Goal: Check status

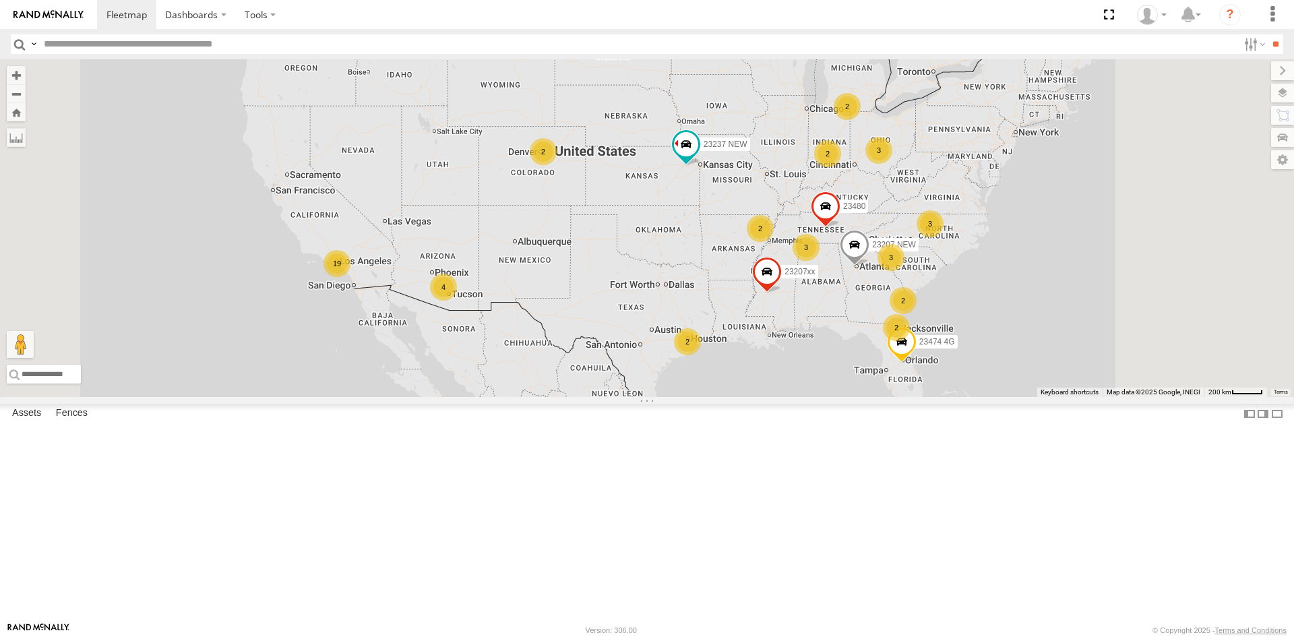
drag, startPoint x: 1045, startPoint y: 264, endPoint x: 901, endPoint y: 241, distance: 146.2
click at [887, 224] on div "3 2 19 2 2 23207 NEW 2 23207xx 4 23237 NEW 2 3 3 2 3 23480 2 23474 4G" at bounding box center [647, 228] width 1294 height 338
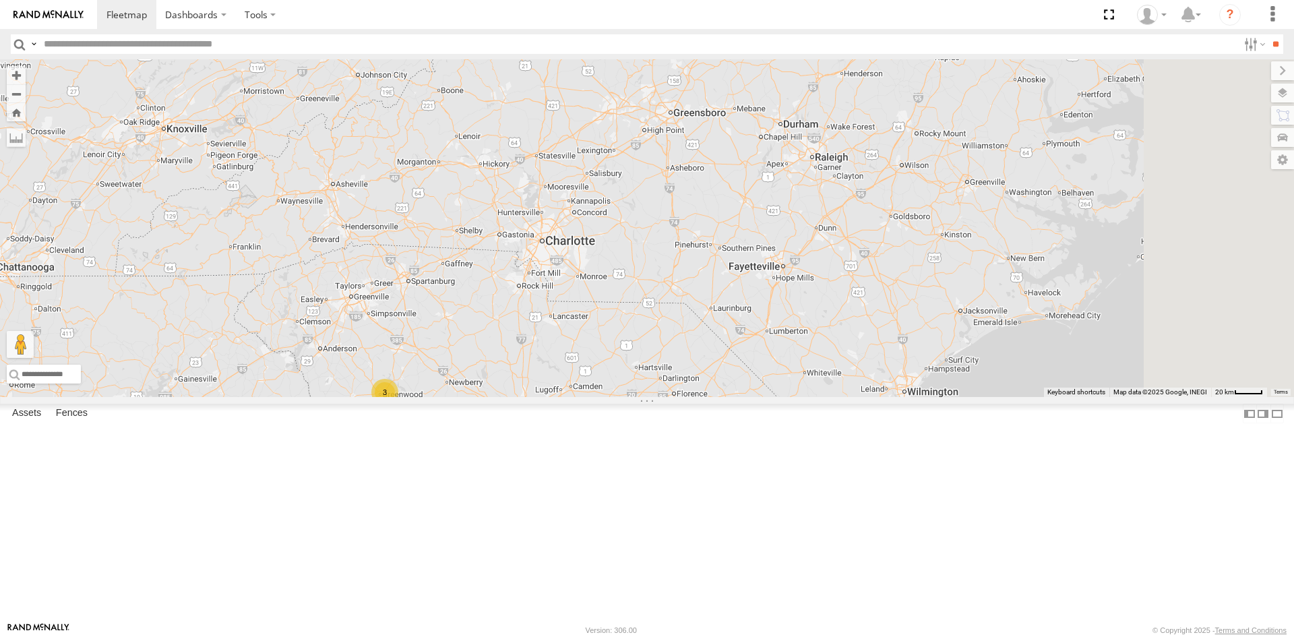
drag, startPoint x: 961, startPoint y: 235, endPoint x: 756, endPoint y: 423, distance: 278.2
click at [754, 397] on div "23207 NEW 23207xx 23237 NEW 23480 23474 4G 23460 NEW 3" at bounding box center [647, 228] width 1294 height 338
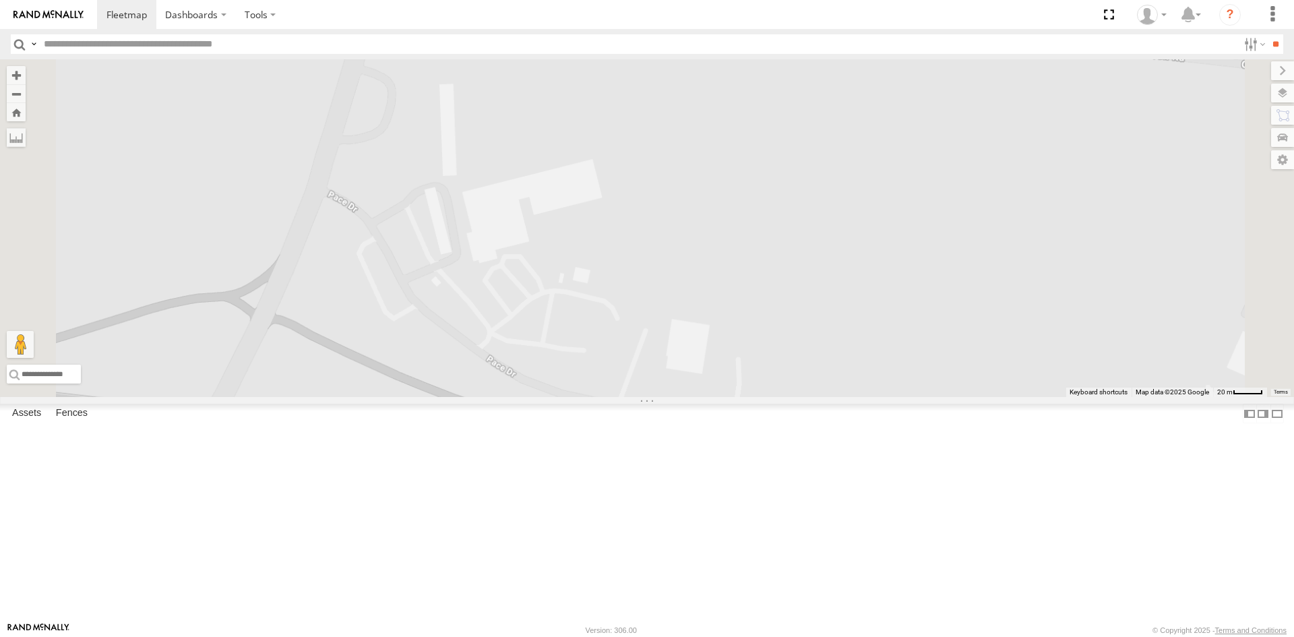
drag, startPoint x: 831, startPoint y: 222, endPoint x: 841, endPoint y: 330, distance: 109.1
click at [841, 330] on div "23207 NEW 23207xx 23237 NEW 23480 23474 4G 23460 NEW" at bounding box center [647, 228] width 1294 height 338
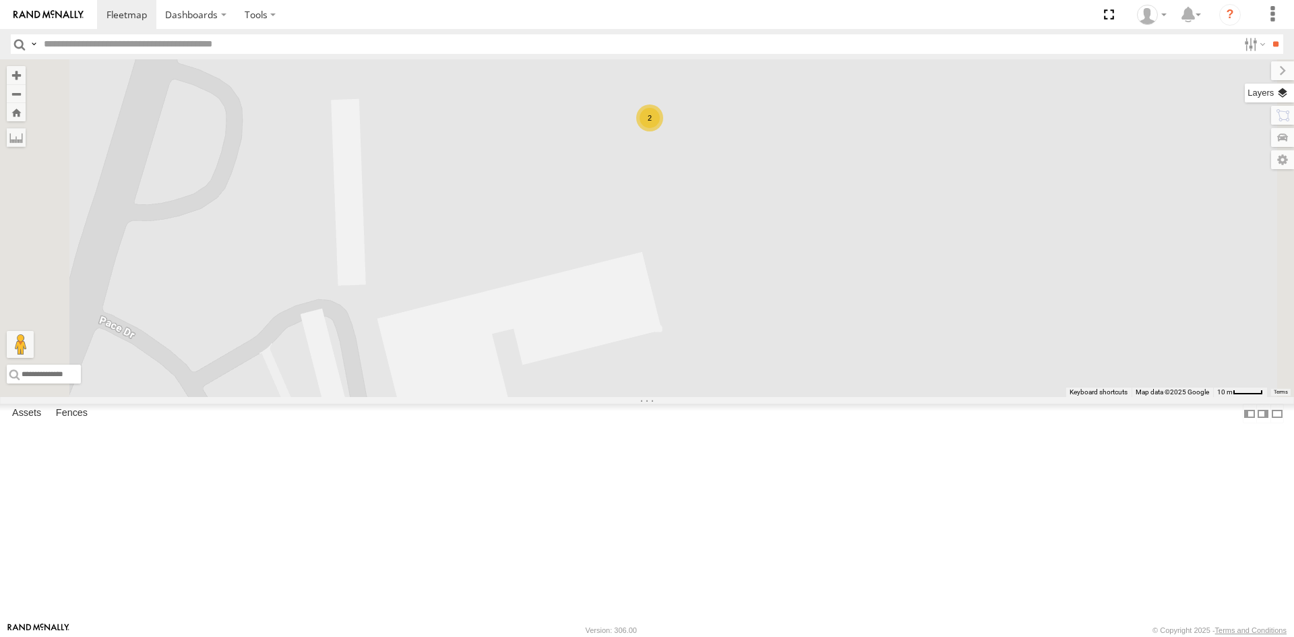
click at [1280, 95] on label at bounding box center [1269, 93] width 49 height 19
click at [0, 0] on span "Basemaps" at bounding box center [0, 0] width 0 height 0
click at [0, 0] on span "Satellite" at bounding box center [0, 0] width 0 height 0
click at [998, 246] on div "23207 NEW 23207xx 23237 NEW 23480 23474 4G 23460 NEW 2" at bounding box center [647, 228] width 1294 height 338
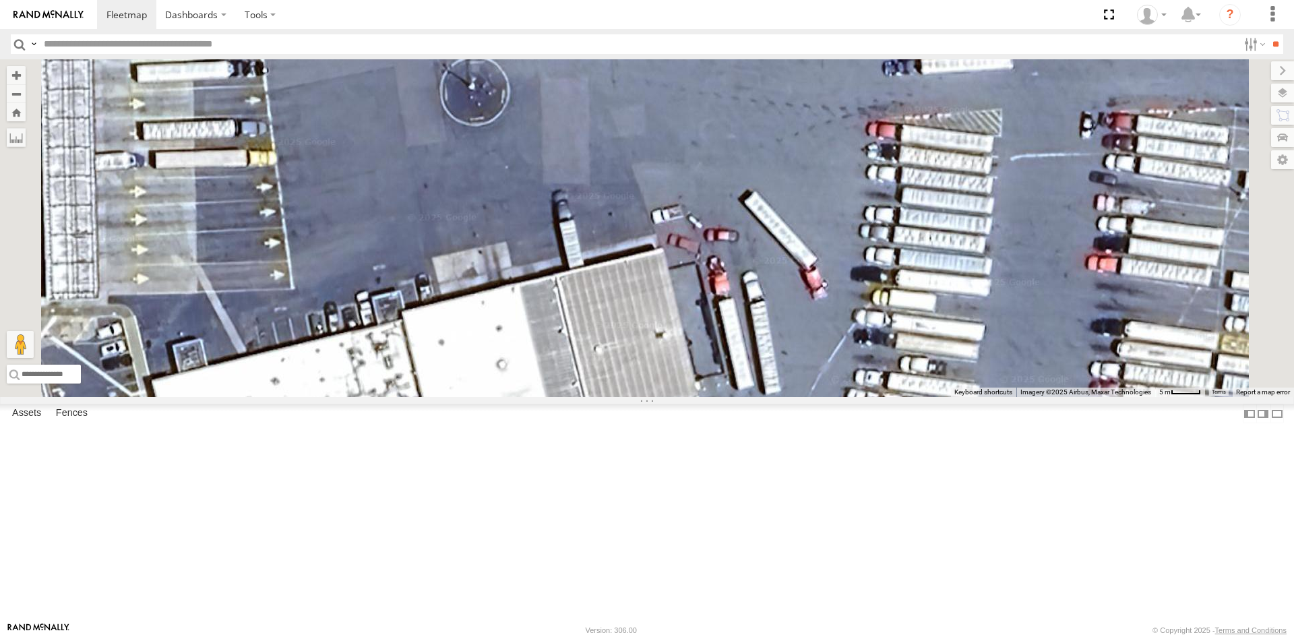
drag, startPoint x: 945, startPoint y: 282, endPoint x: 955, endPoint y: 479, distance: 197.1
click at [955, 397] on div "23207 NEW 23207xx 23237 NEW 23480 23474 4G 23460 NEW 23346 23346 NEW" at bounding box center [647, 228] width 1294 height 338
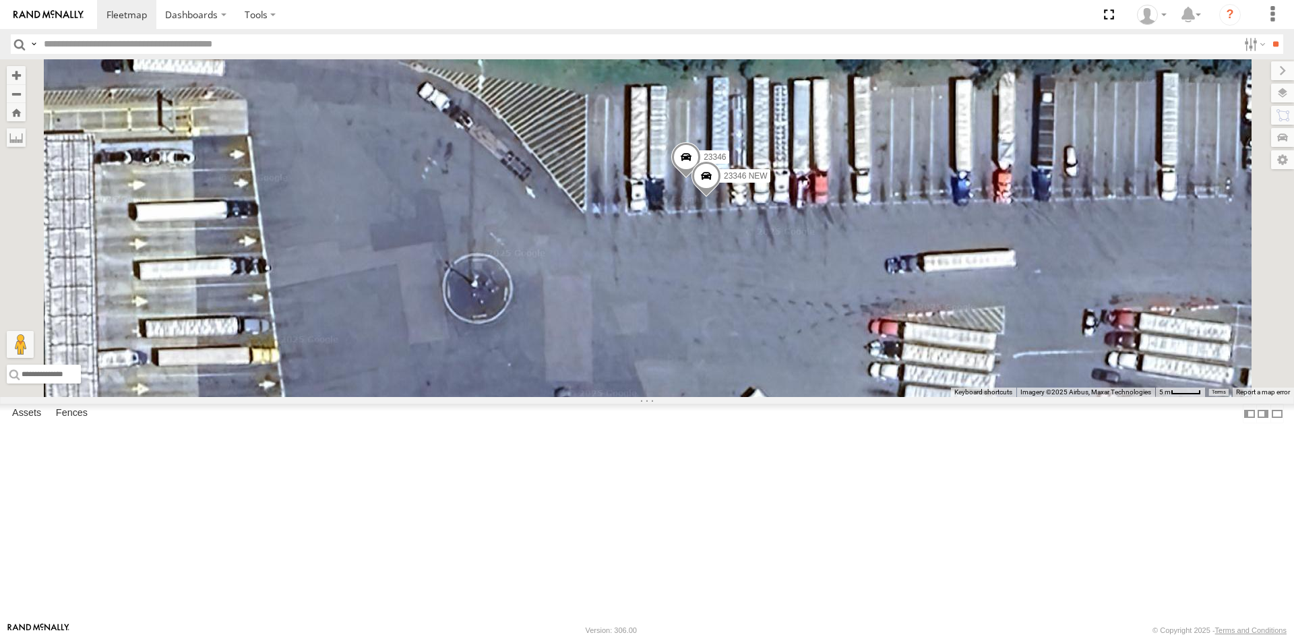
click at [701, 179] on span at bounding box center [686, 160] width 30 height 36
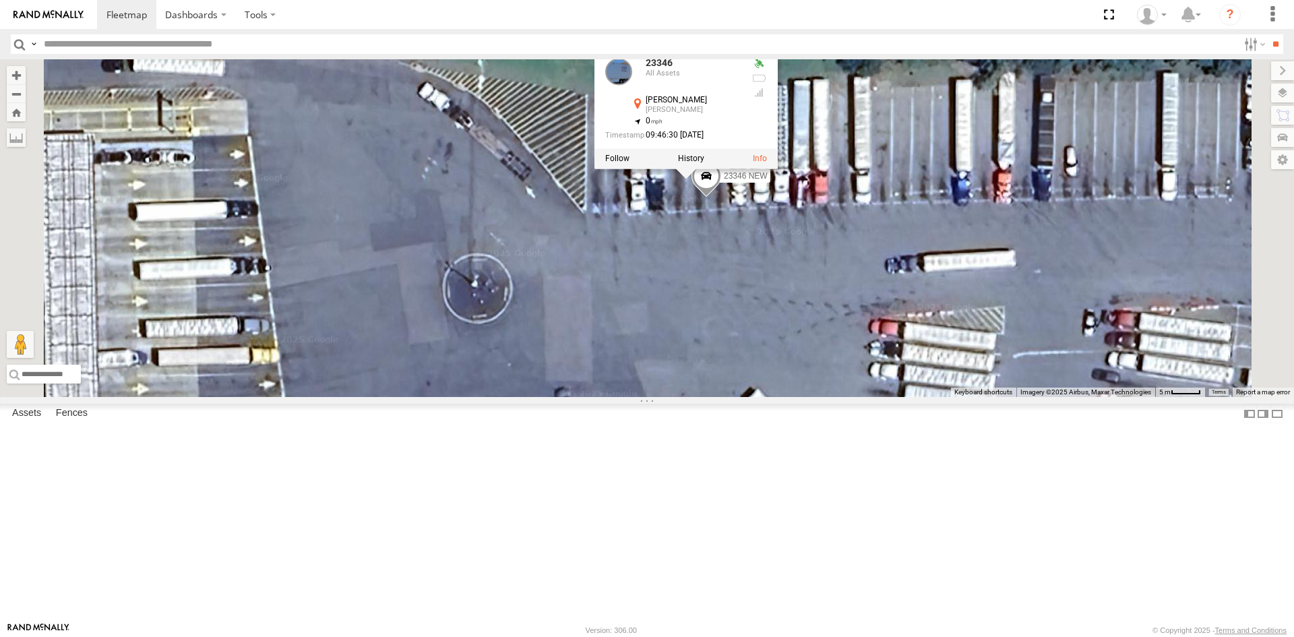
click at [845, 364] on div "23207 NEW 23207xx 23237 NEW 23480 23474 4G 23460 NEW 23346 23346 NEW 23346 All …" at bounding box center [647, 228] width 1294 height 338
